Goal: Information Seeking & Learning: Learn about a topic

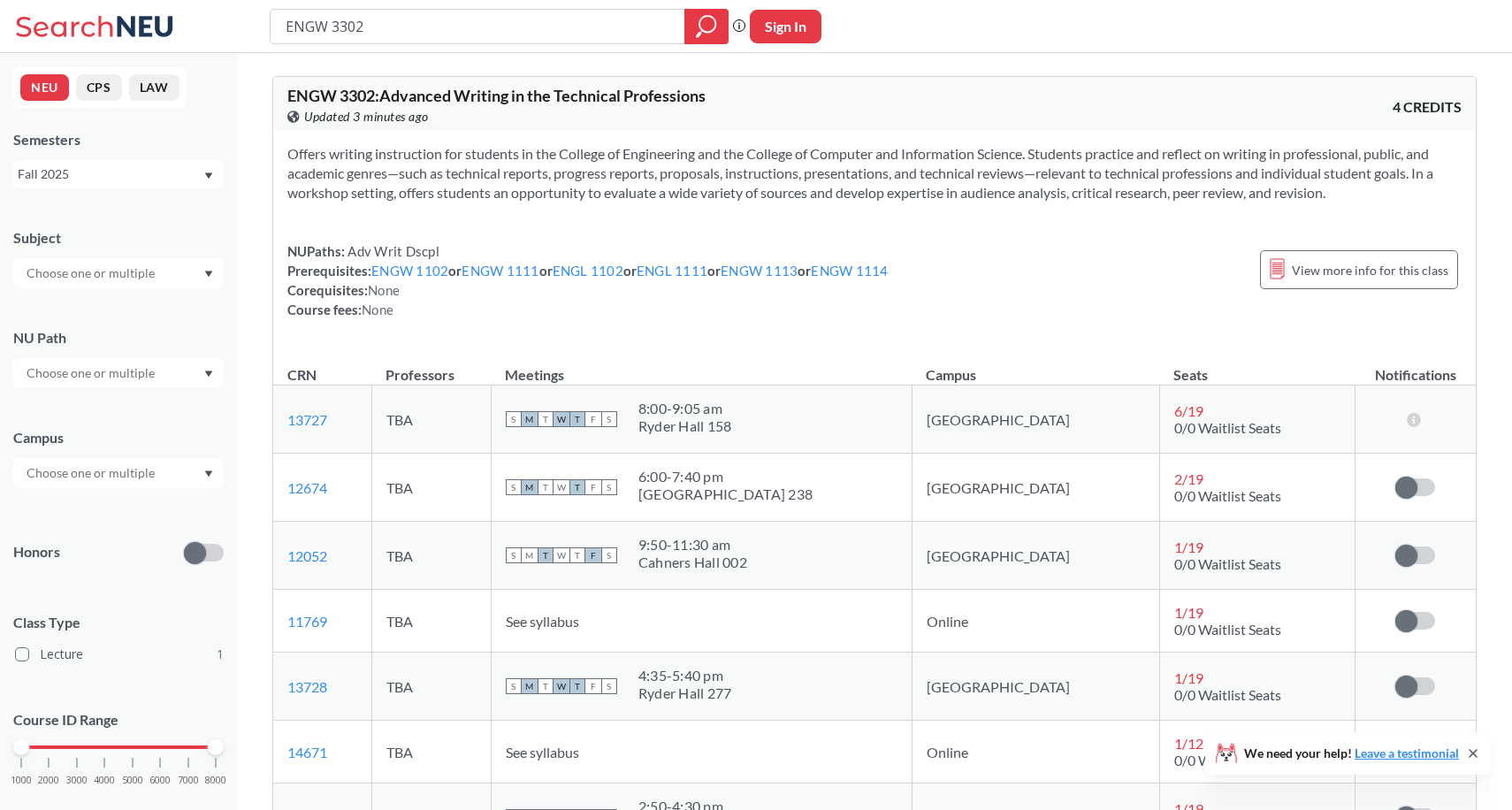
scroll to position [274, 0]
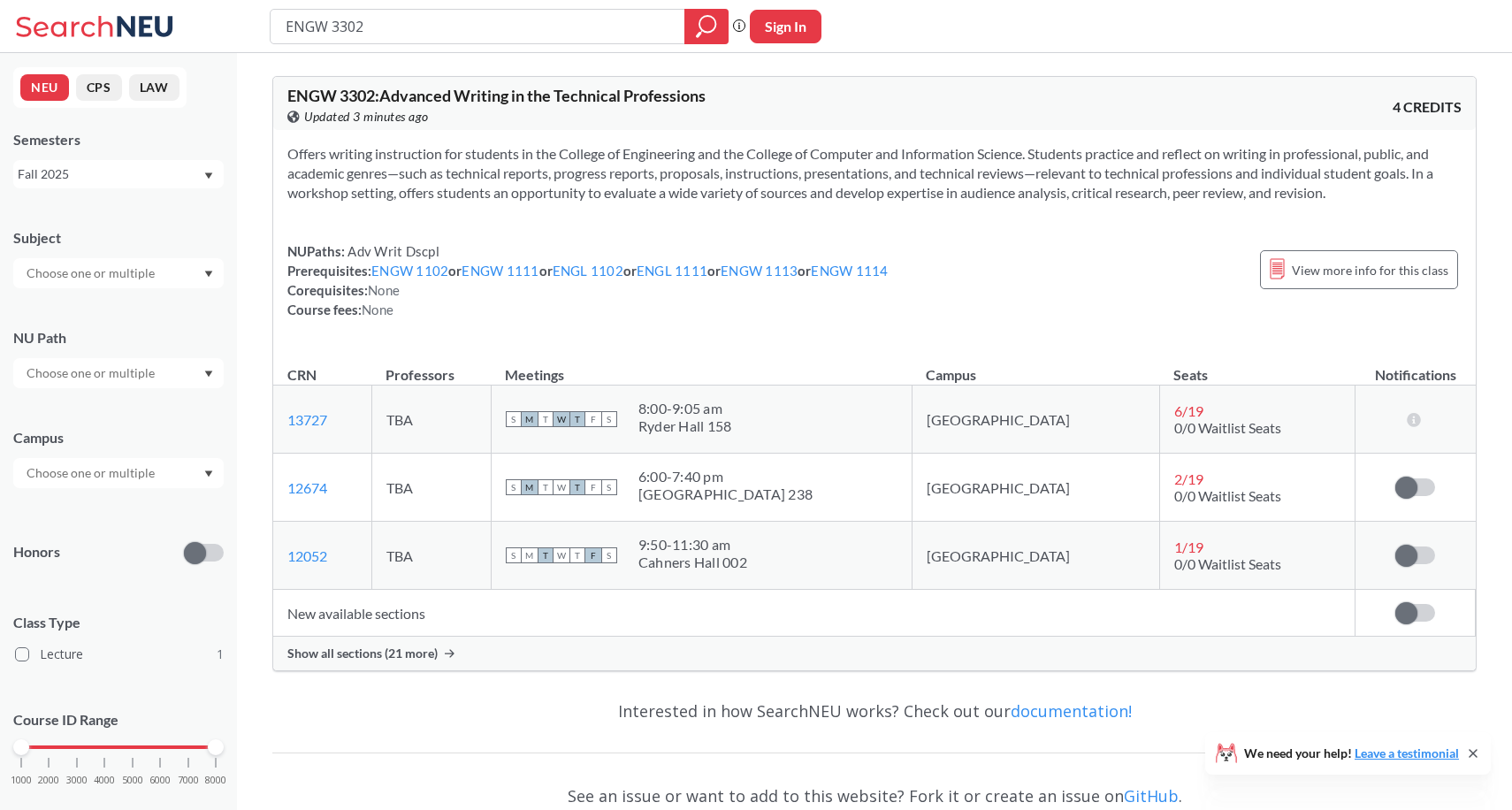
click at [378, 27] on input "ENGW 3302" at bounding box center [478, 26] width 388 height 30
type input "ENGW 3315"
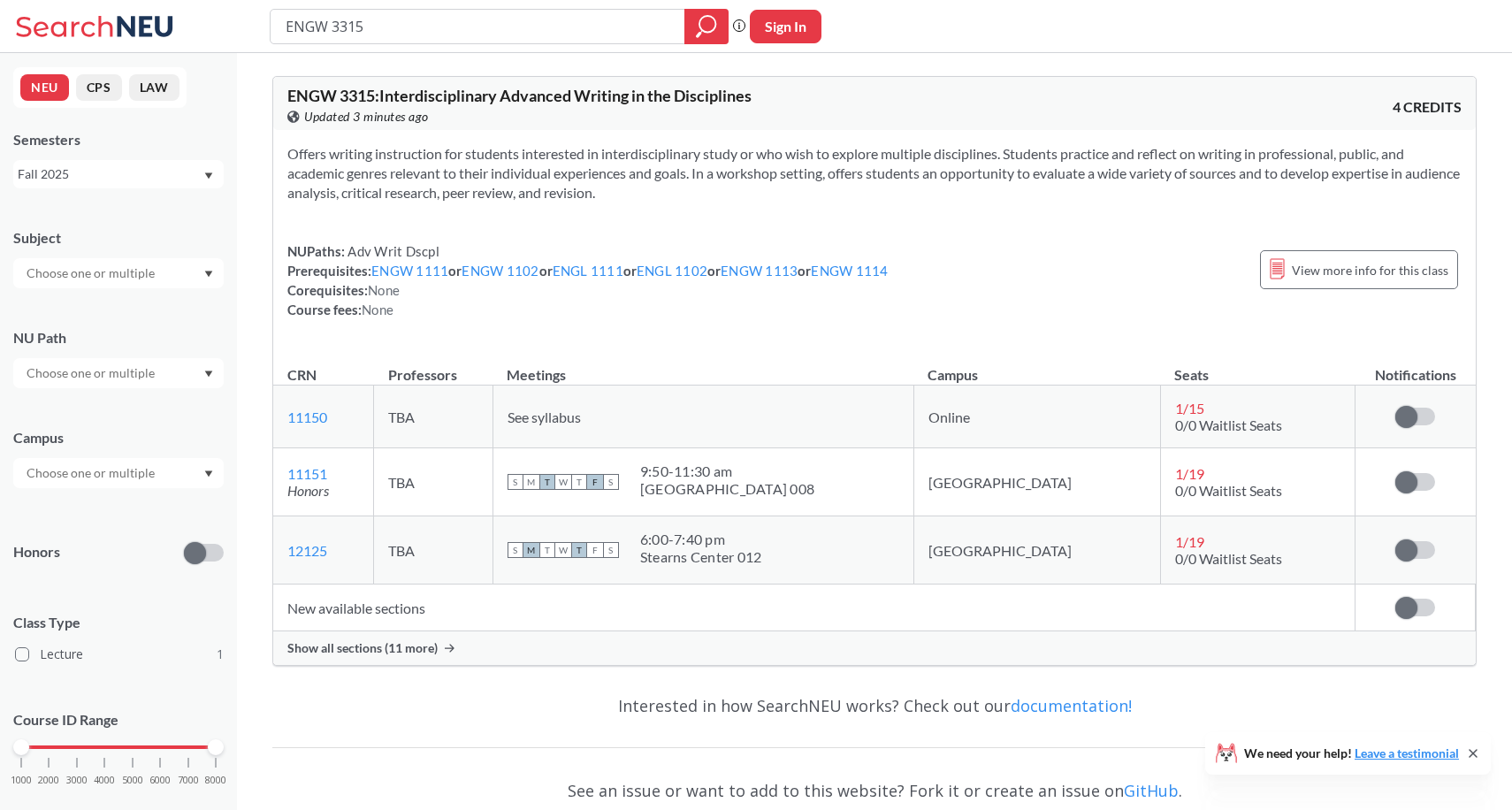
click at [394, 652] on span "Show all sections (11 more)" at bounding box center [361, 647] width 150 height 16
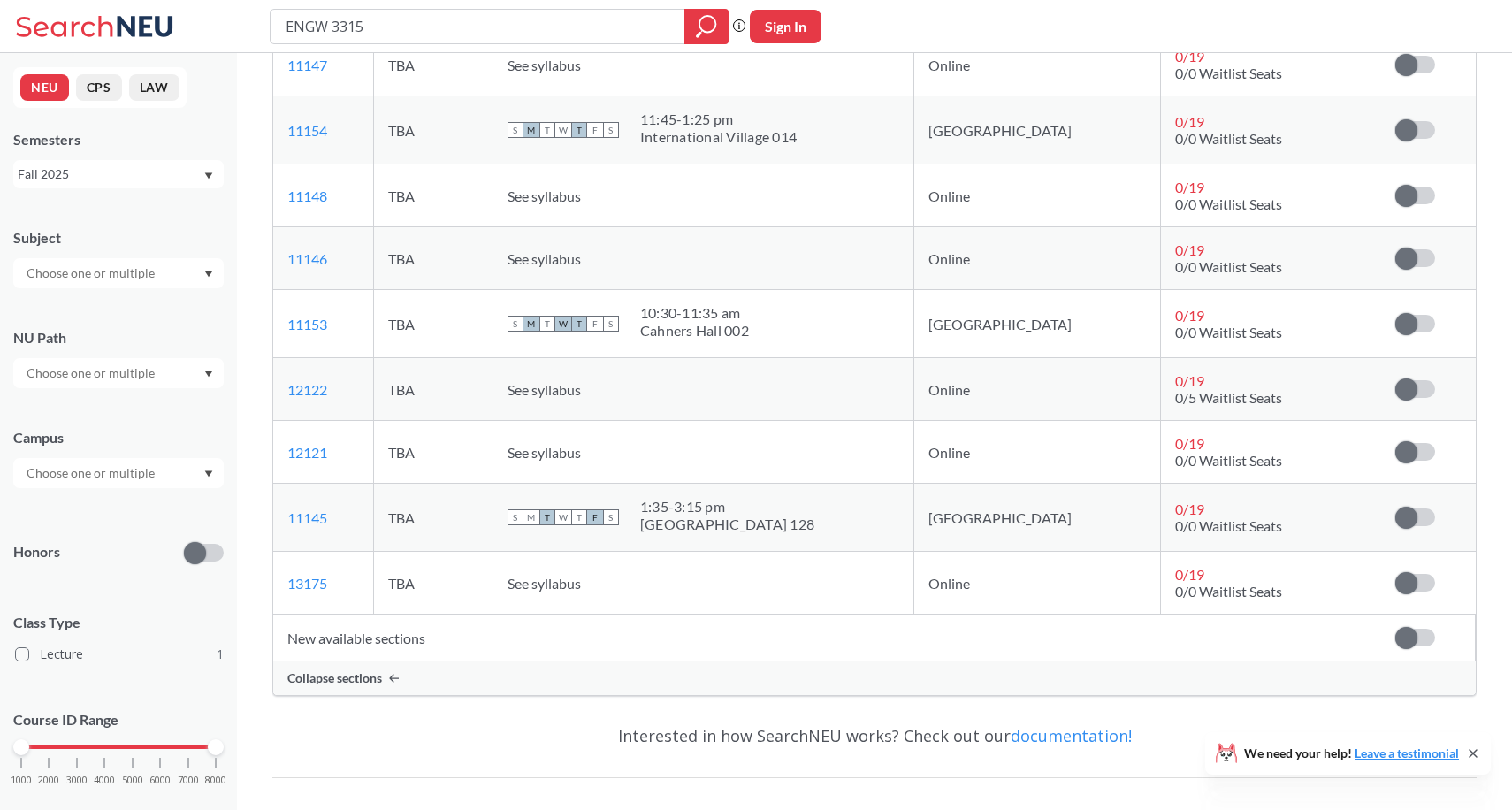
scroll to position [651, 0]
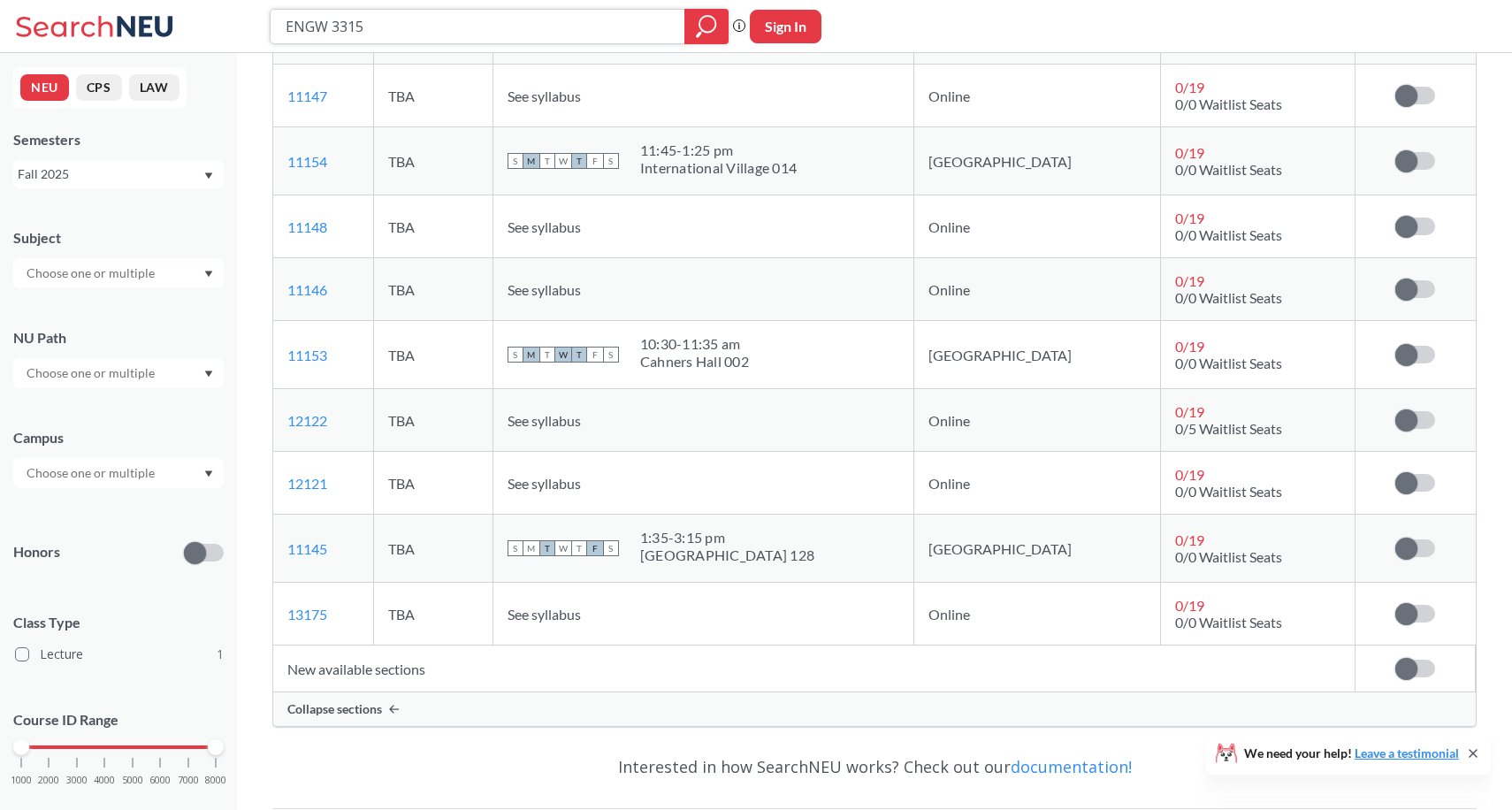
click at [365, 32] on input "ENGW 3315" at bounding box center [478, 26] width 388 height 30
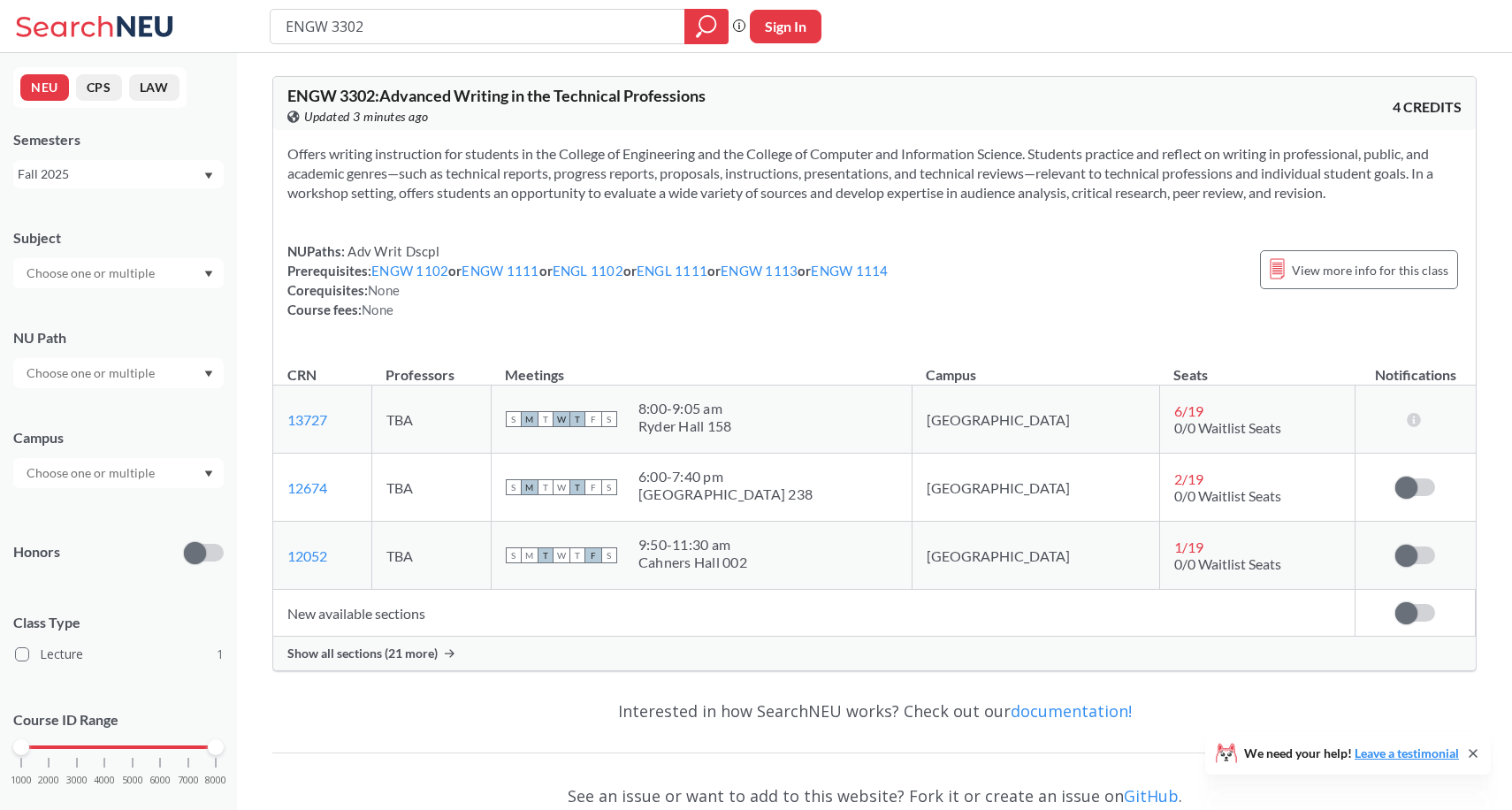
click at [359, 655] on span "Show all sections (21 more)" at bounding box center [361, 653] width 150 height 16
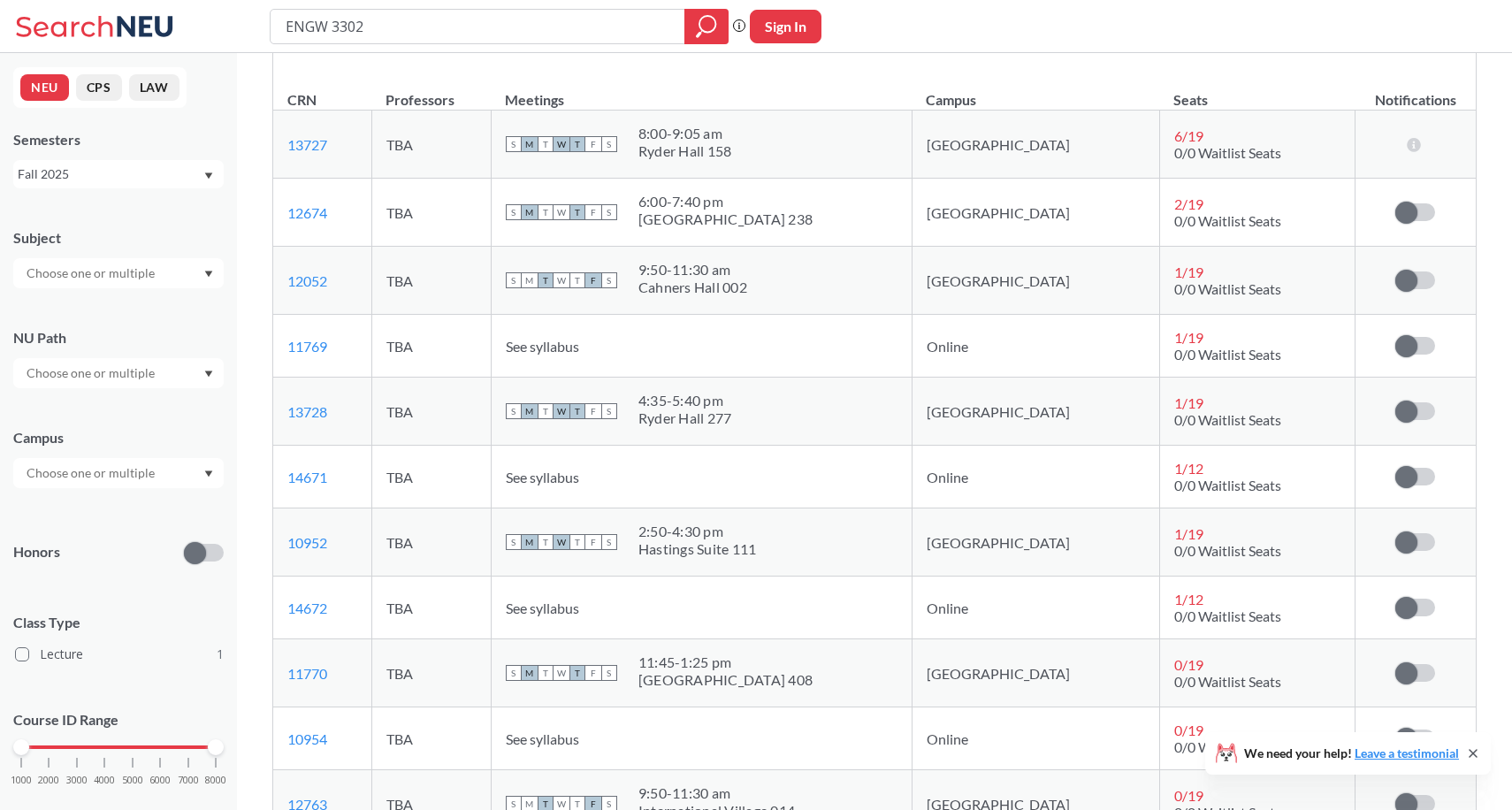
scroll to position [276, 0]
click at [379, 29] on input "ENGW 3302" at bounding box center [478, 26] width 388 height 30
type input "ENGW 3308"
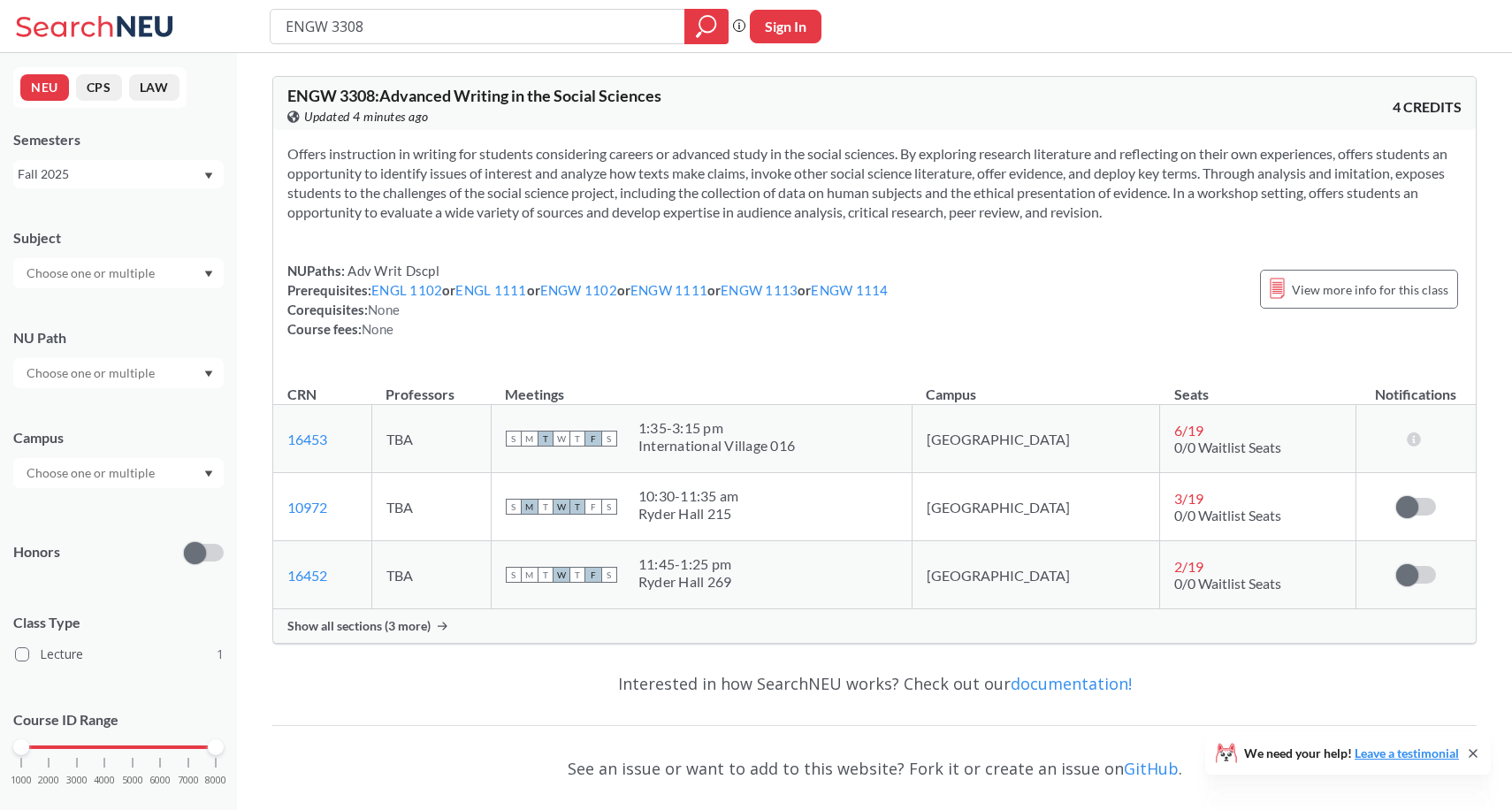
click at [381, 633] on div "Show all sections (3 more)" at bounding box center [875, 625] width 1203 height 34
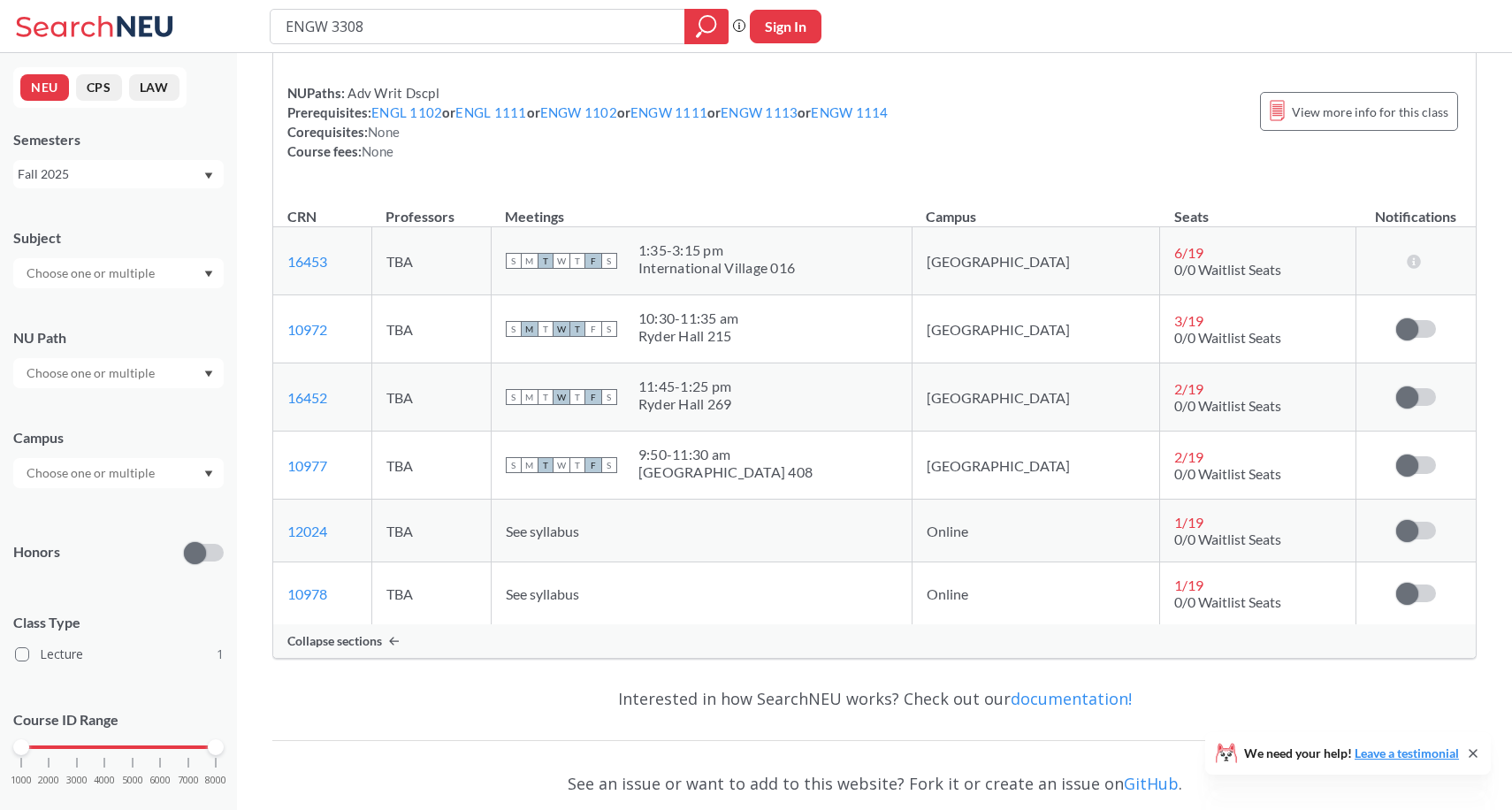
scroll to position [184, 0]
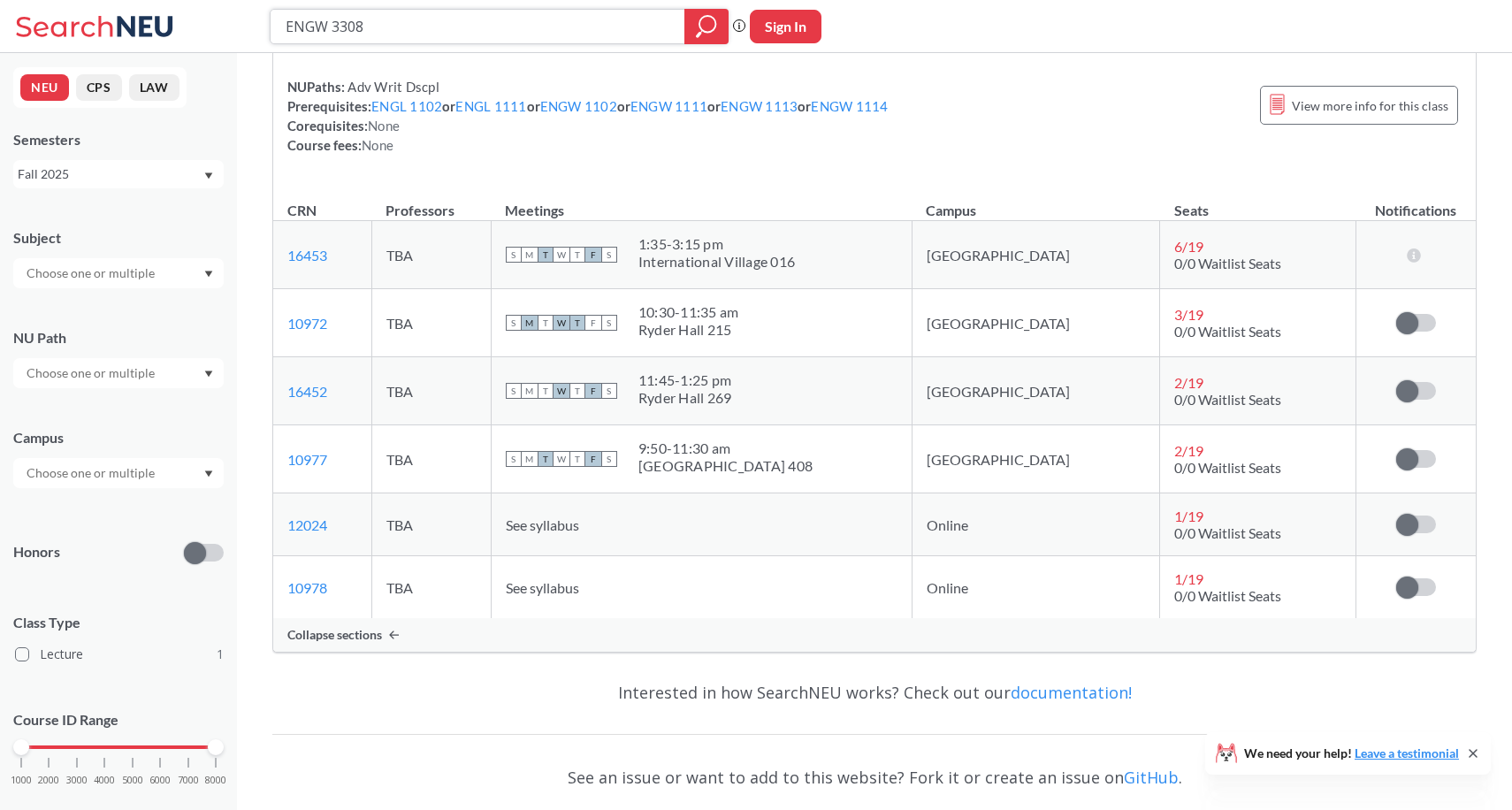
click at [372, 32] on input "ENGW 3308" at bounding box center [478, 26] width 388 height 30
type input "ENGW 3307"
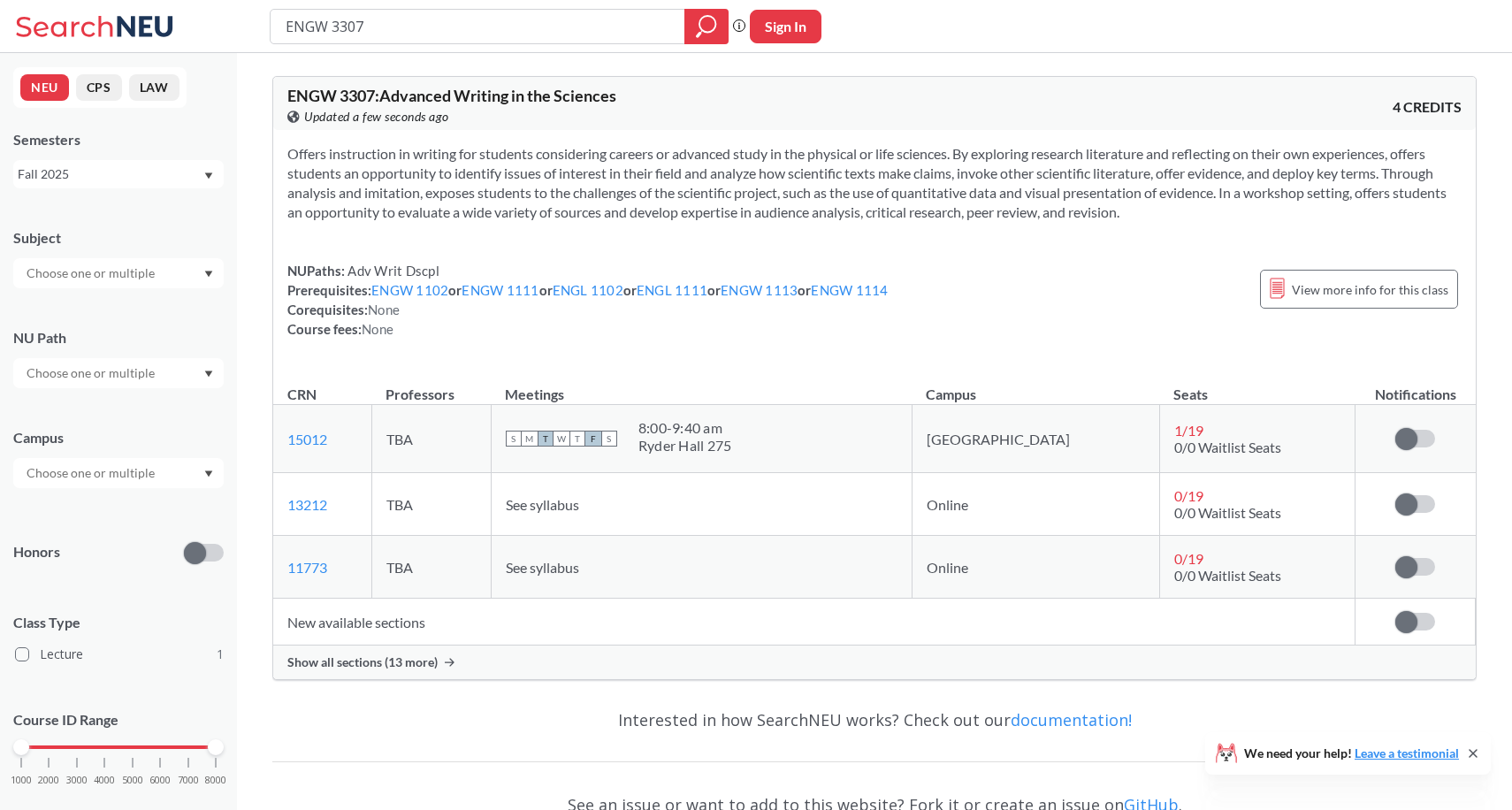
click at [325, 665] on span "Show all sections (13 more)" at bounding box center [361, 661] width 150 height 16
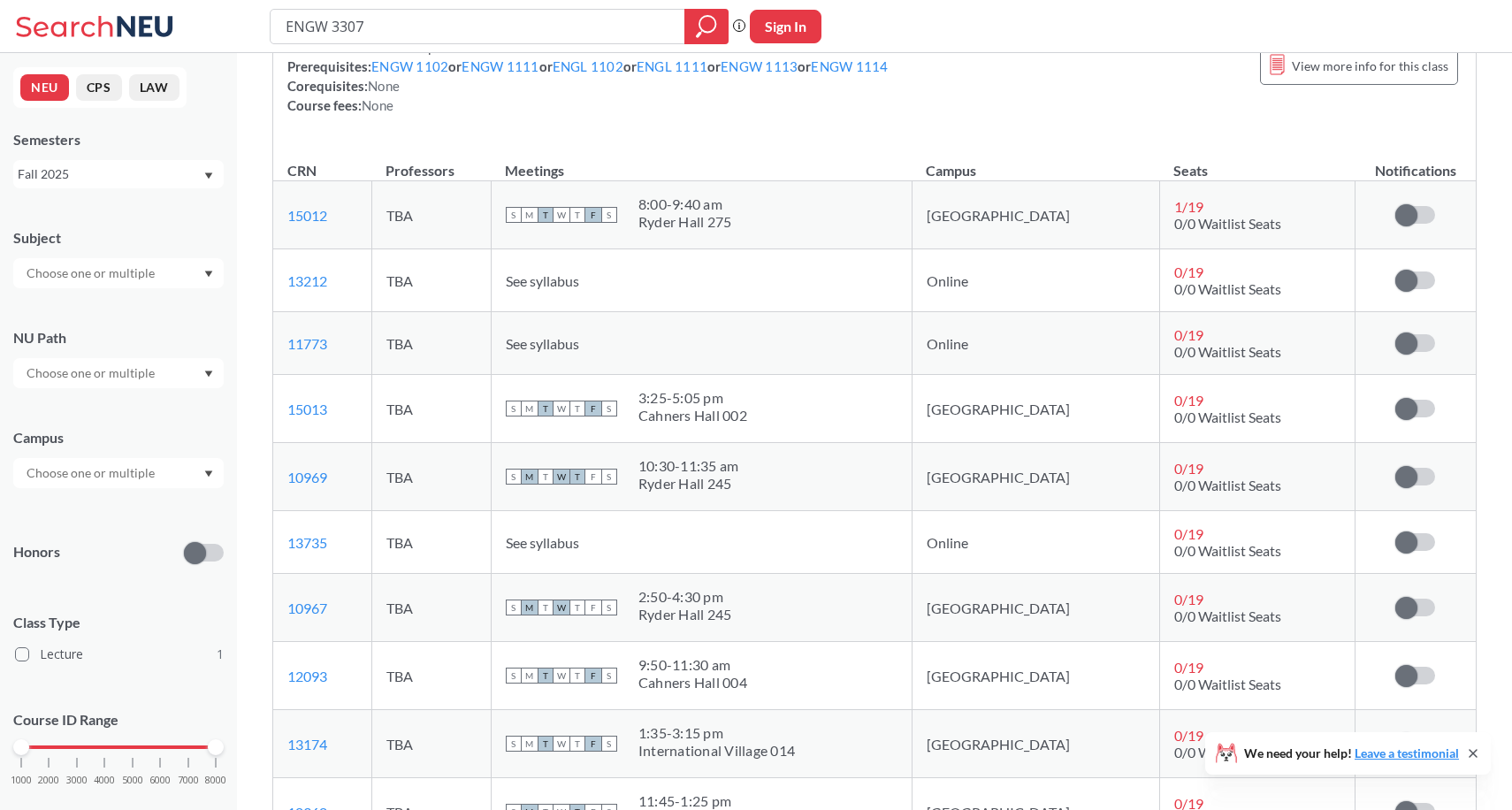
scroll to position [220, 0]
